Goal: Task Accomplishment & Management: Manage account settings

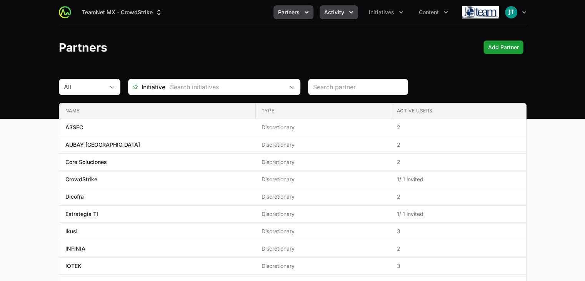
click at [342, 5] on button "Activity" at bounding box center [339, 12] width 38 height 14
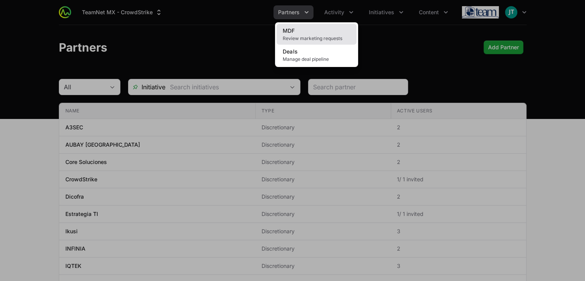
click at [322, 33] on link "MDF Review marketing requests" at bounding box center [317, 34] width 80 height 21
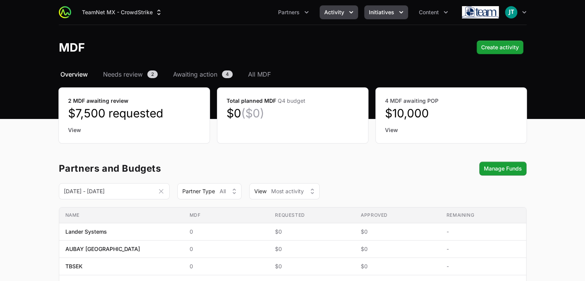
click at [397, 13] on icon "Initiatives menu" at bounding box center [401, 12] width 8 height 8
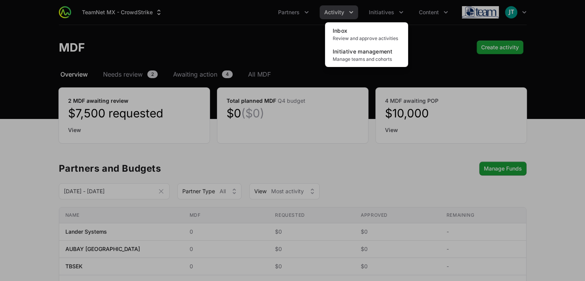
click at [300, 11] on div "Initiatives menu" at bounding box center [292, 140] width 585 height 281
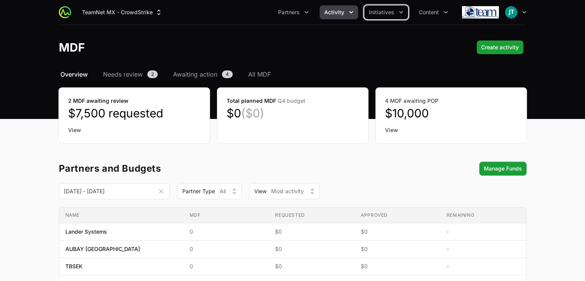
click at [300, 11] on span "Partners" at bounding box center [289, 12] width 22 height 8
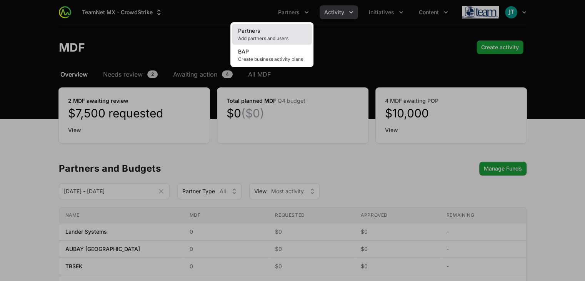
click at [267, 33] on link "Partners Add partners and users" at bounding box center [272, 34] width 80 height 21
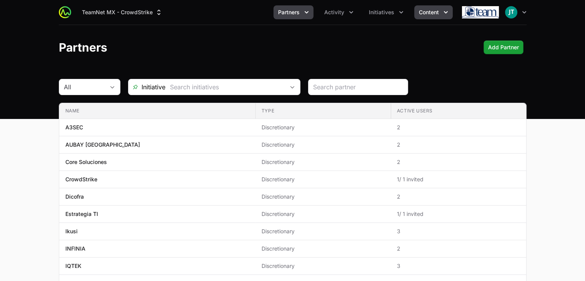
click at [432, 13] on span "Content" at bounding box center [429, 12] width 20 height 8
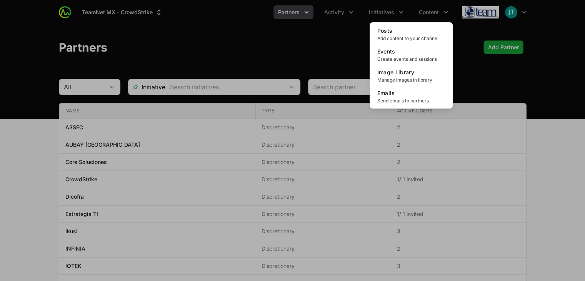
click at [515, 16] on div "Content menu" at bounding box center [292, 140] width 585 height 281
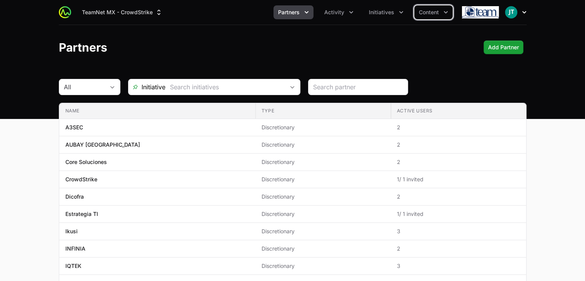
click at [509, 11] on img "button" at bounding box center [511, 12] width 12 height 12
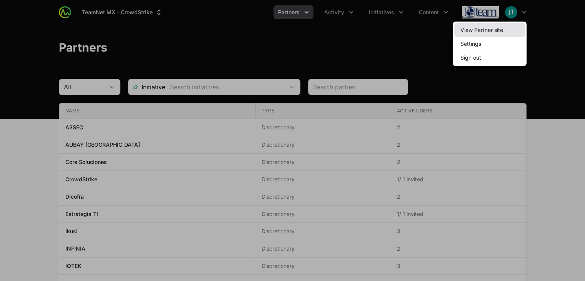
click at [472, 30] on link "View Partner site" at bounding box center [489, 30] width 71 height 14
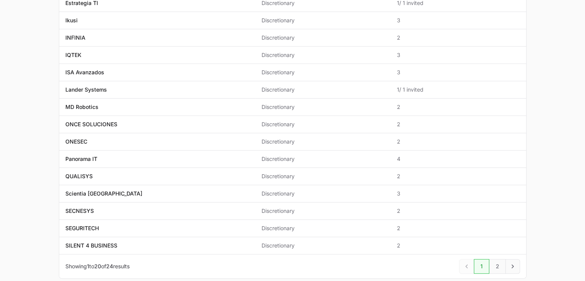
scroll to position [238, 0]
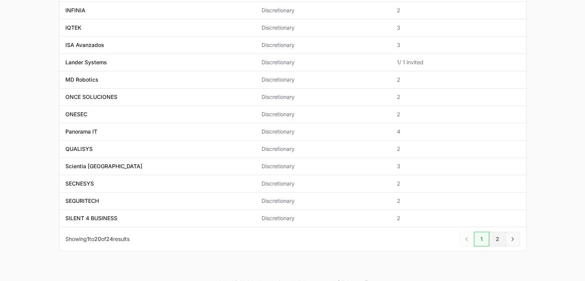
click at [495, 240] on link "2" at bounding box center [497, 239] width 17 height 15
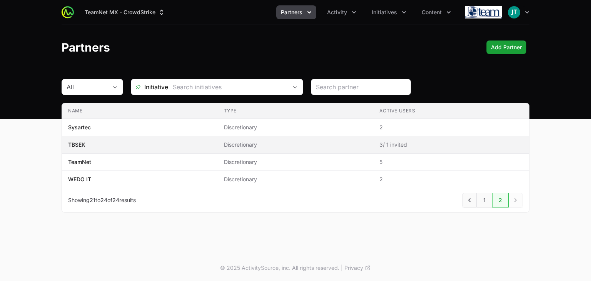
click at [124, 143] on span "TBSEK" at bounding box center [139, 145] width 143 height 8
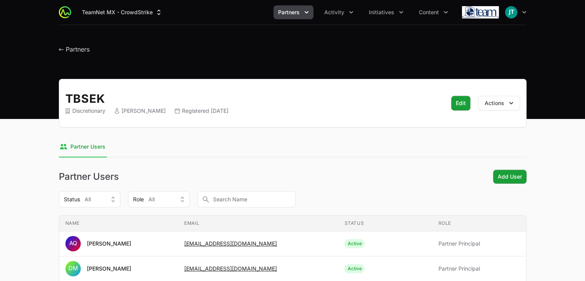
scroll to position [118, 0]
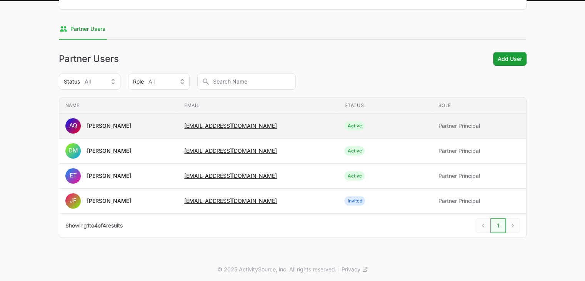
click at [294, 127] on span "[EMAIL_ADDRESS][DOMAIN_NAME]" at bounding box center [258, 126] width 148 height 8
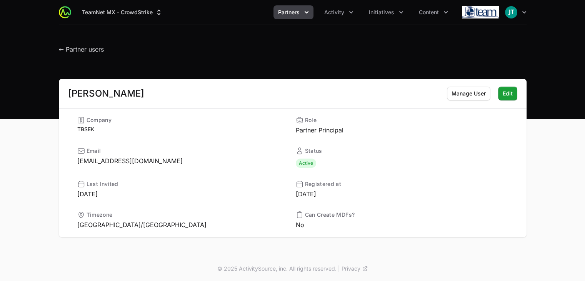
scroll to position [0, 0]
click at [467, 94] on span "Manage User" at bounding box center [469, 92] width 34 height 9
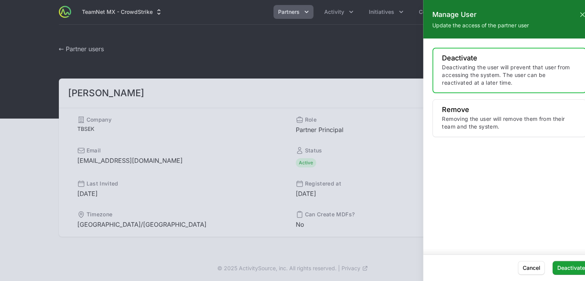
click at [325, 77] on div at bounding box center [292, 140] width 585 height 281
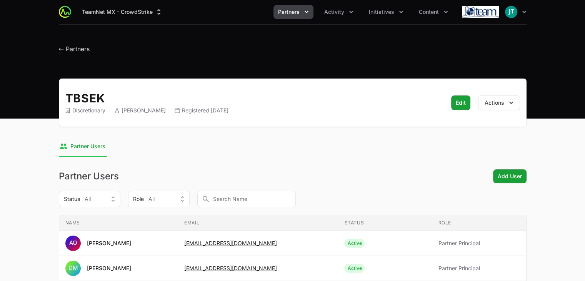
scroll to position [118, 0]
